Goal: Transaction & Acquisition: Purchase product/service

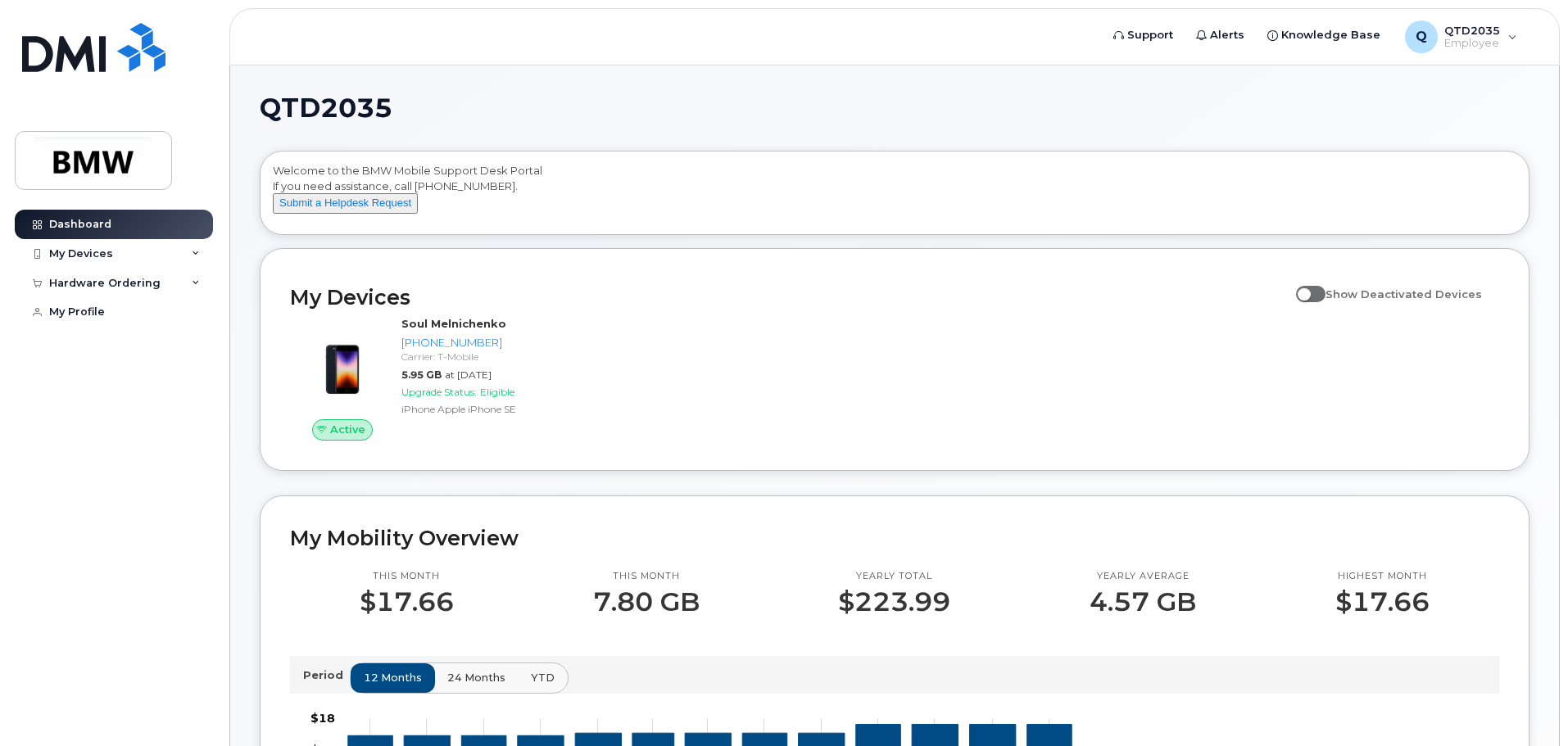
click at [1321, 302] on span at bounding box center [1311, 293] width 30 height 17
click at [1309, 291] on input "Show Deactivated Devices" at bounding box center [1302, 284] width 13 height 13
click at [1321, 302] on span at bounding box center [1311, 293] width 30 height 17
click at [1309, 291] on input "Show Deactivated Devices" at bounding box center [1302, 284] width 13 height 13
checkbox input "false"
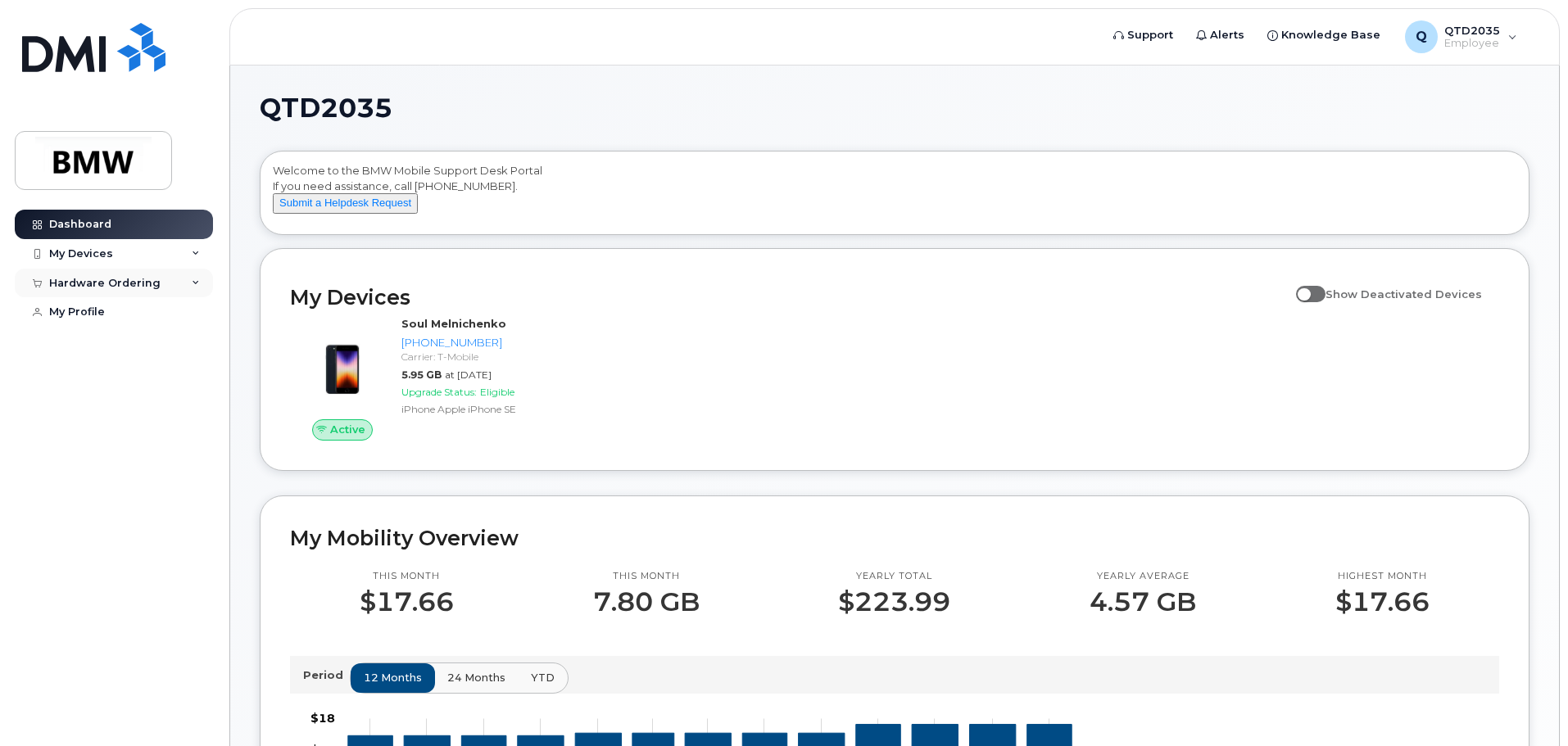
click at [199, 275] on div "Hardware Ordering" at bounding box center [114, 283] width 198 height 30
click at [59, 317] on div "New Order" at bounding box center [87, 312] width 62 height 15
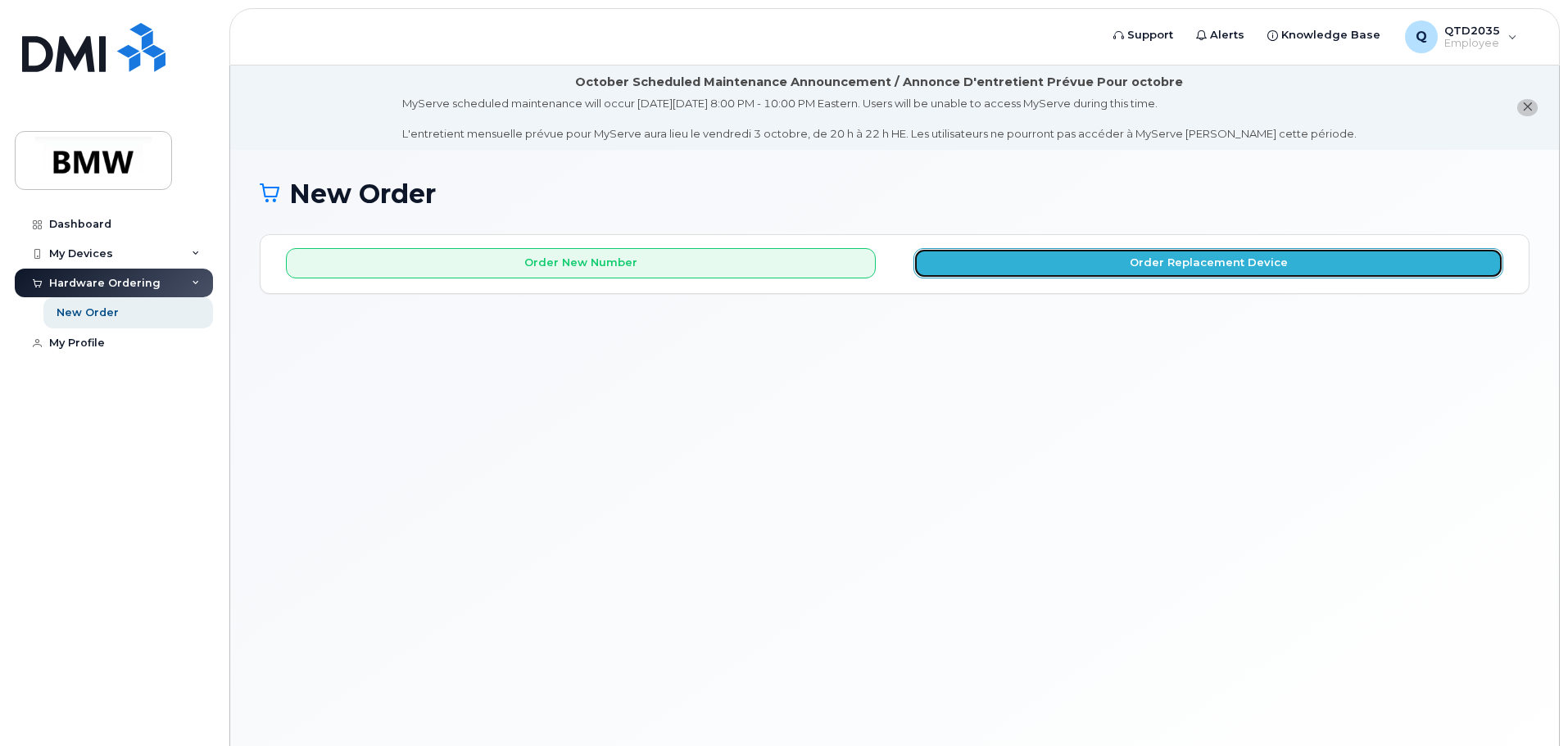
click at [1091, 266] on button "Order Replacement Device" at bounding box center [1208, 263] width 590 height 31
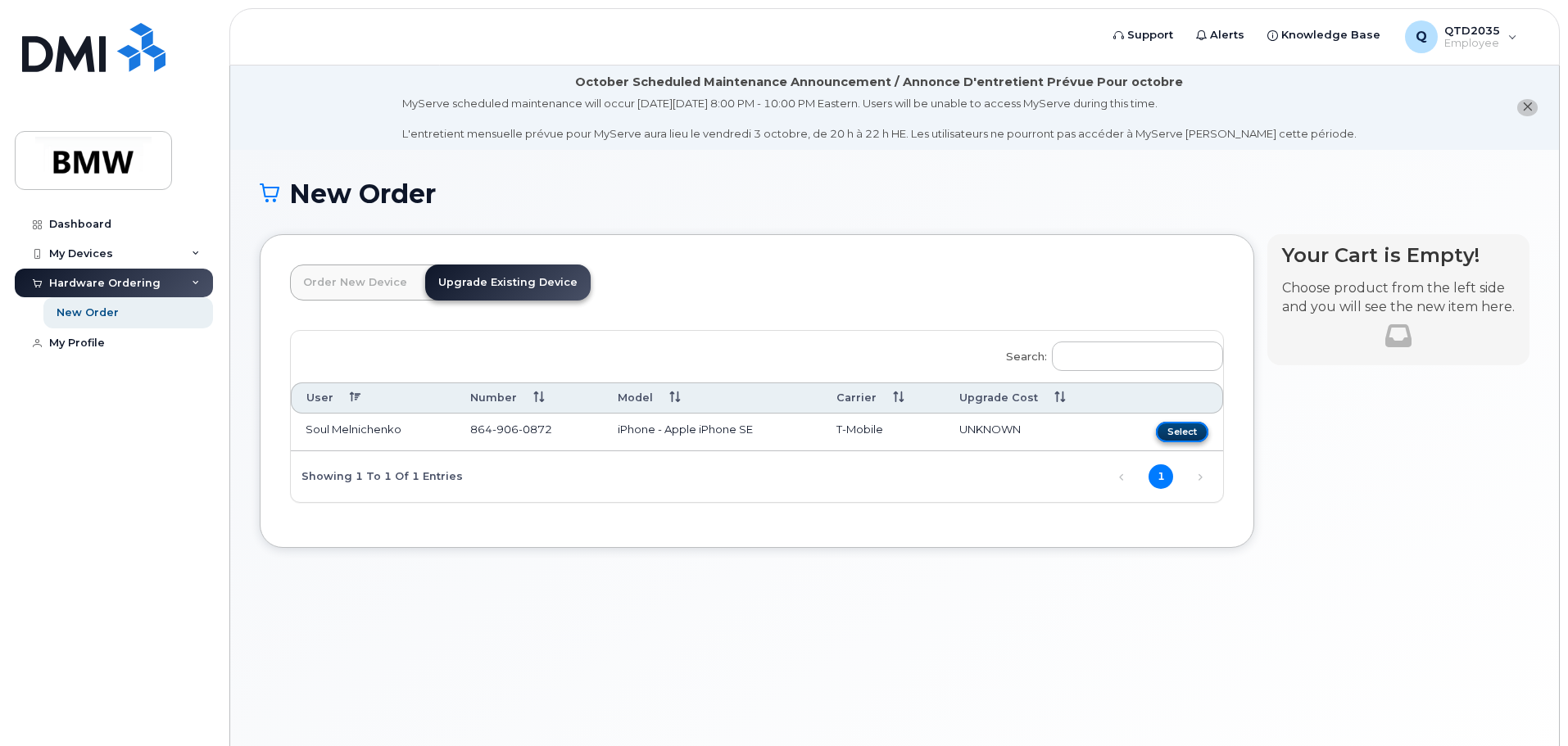
click at [1183, 429] on button "Select" at bounding box center [1181, 432] width 53 height 21
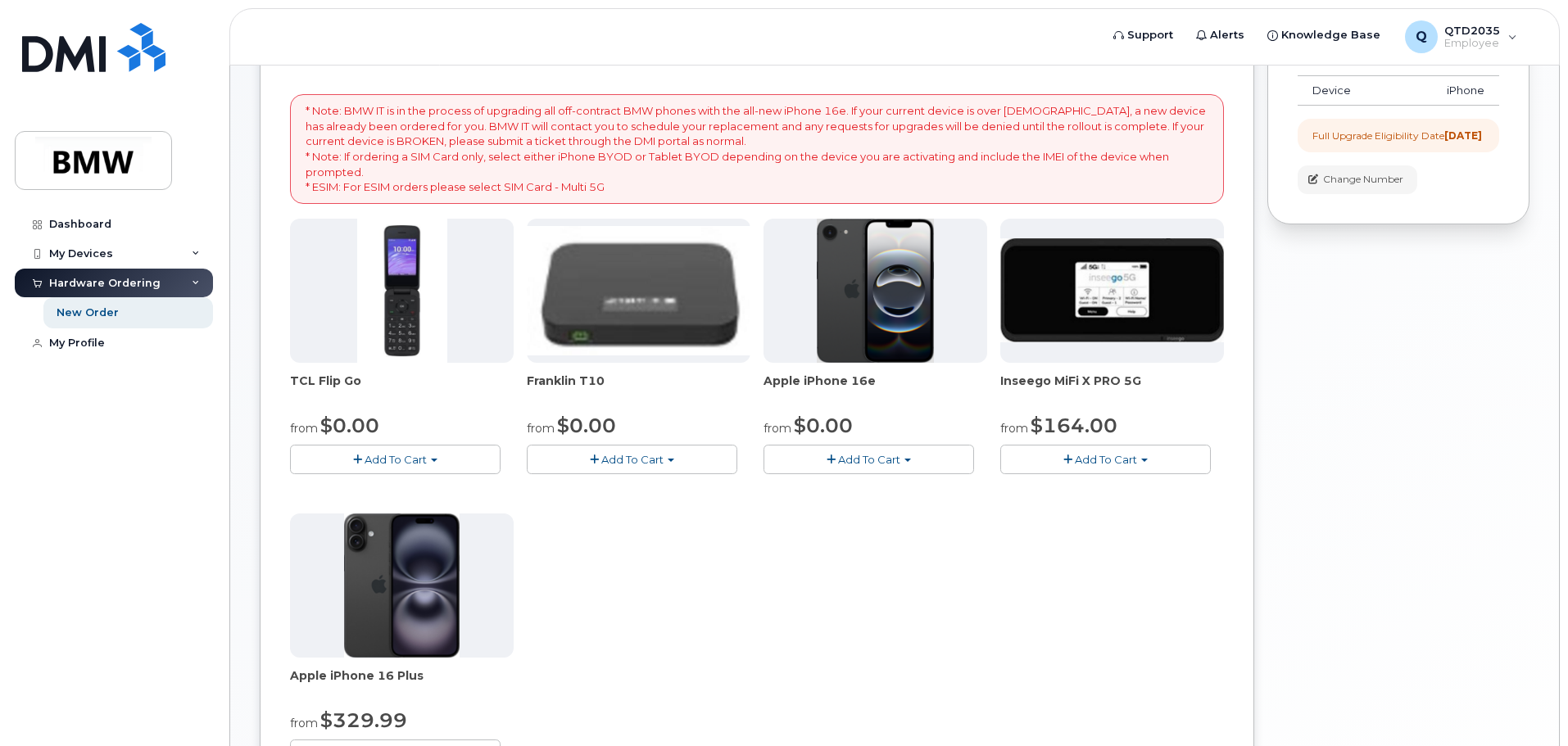
scroll to position [301, 0]
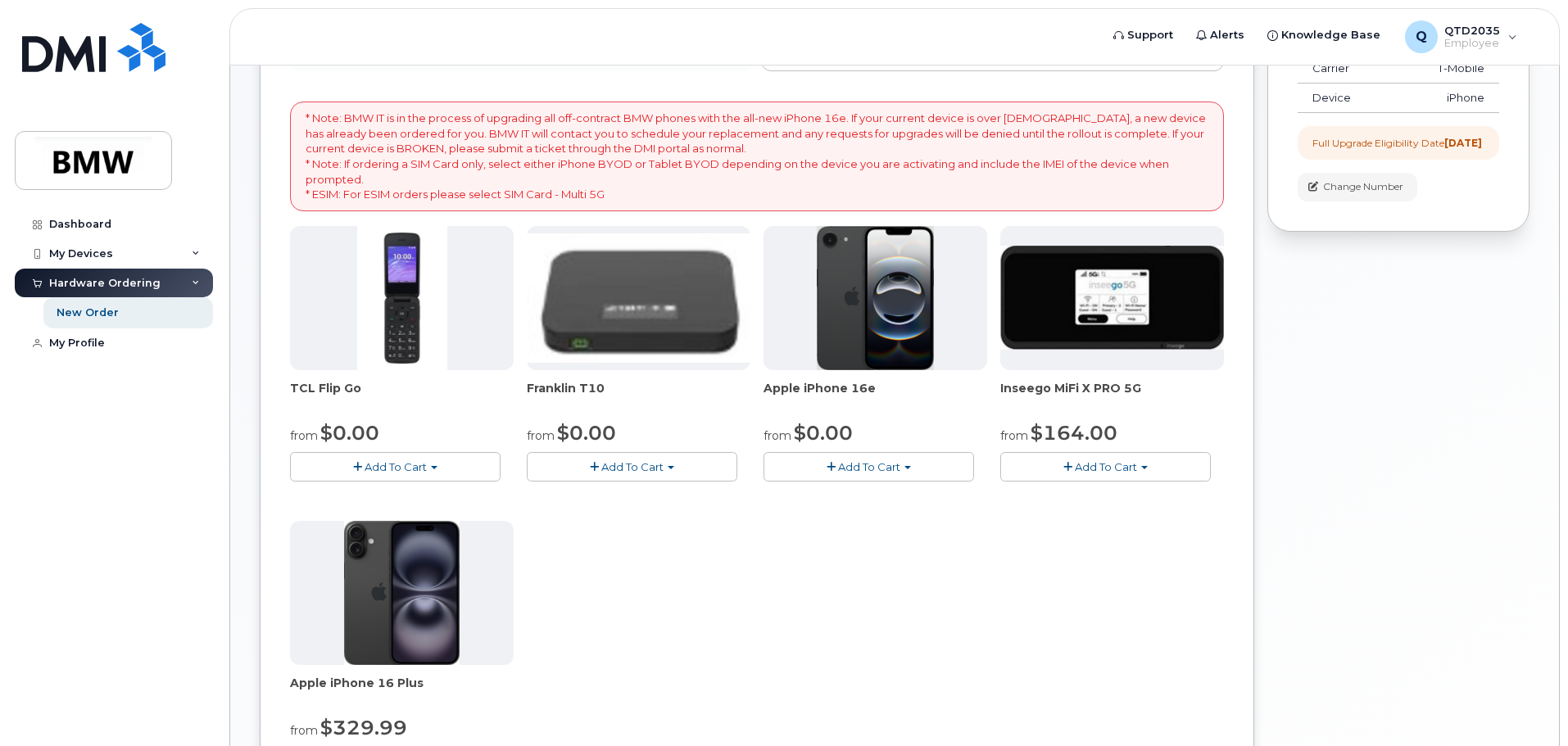
click at [890, 318] on img at bounding box center [875, 297] width 118 height 144
click at [912, 470] on button "Add To Cart" at bounding box center [868, 466] width 210 height 29
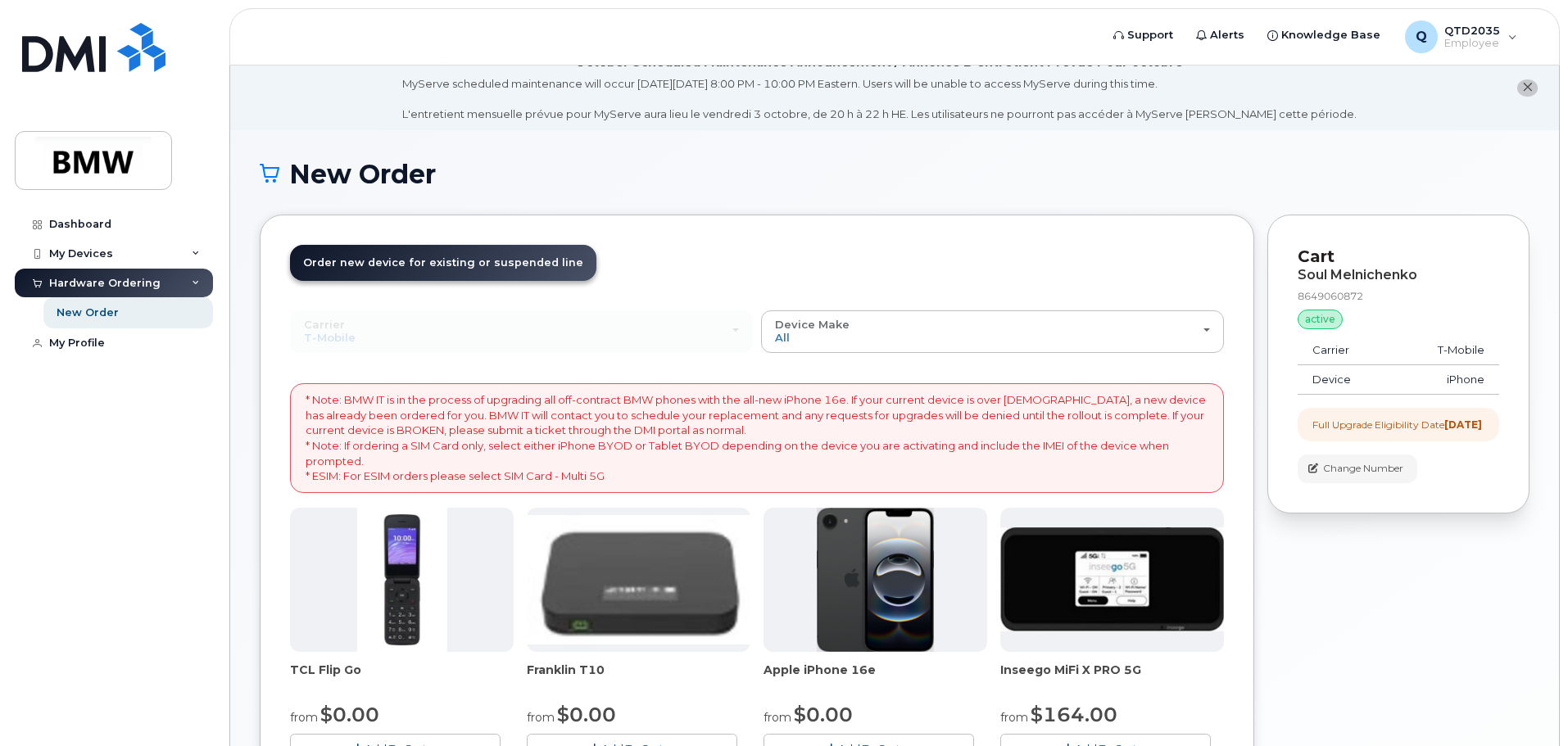
scroll to position [0, 0]
